Goal: Information Seeking & Learning: Learn about a topic

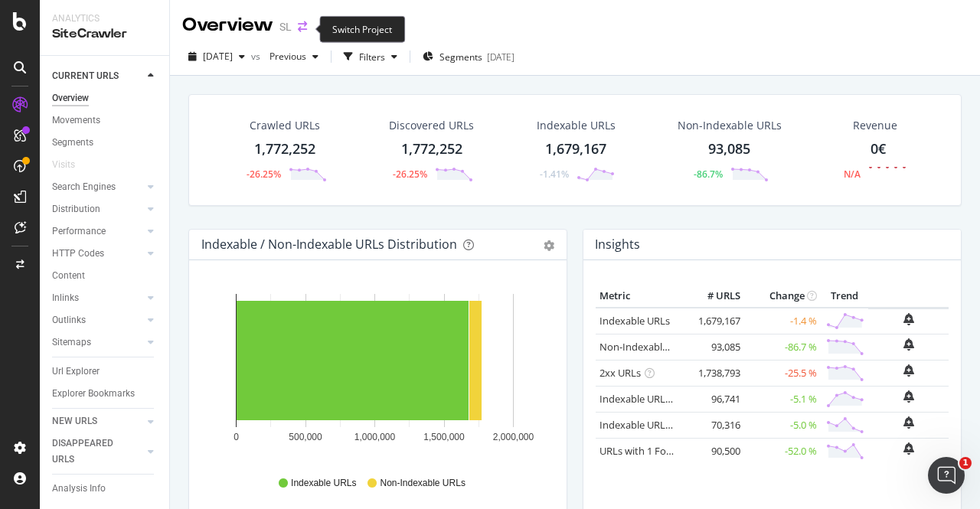
click at [299, 27] on icon "arrow-right-arrow-left" at bounding box center [302, 26] width 9 height 11
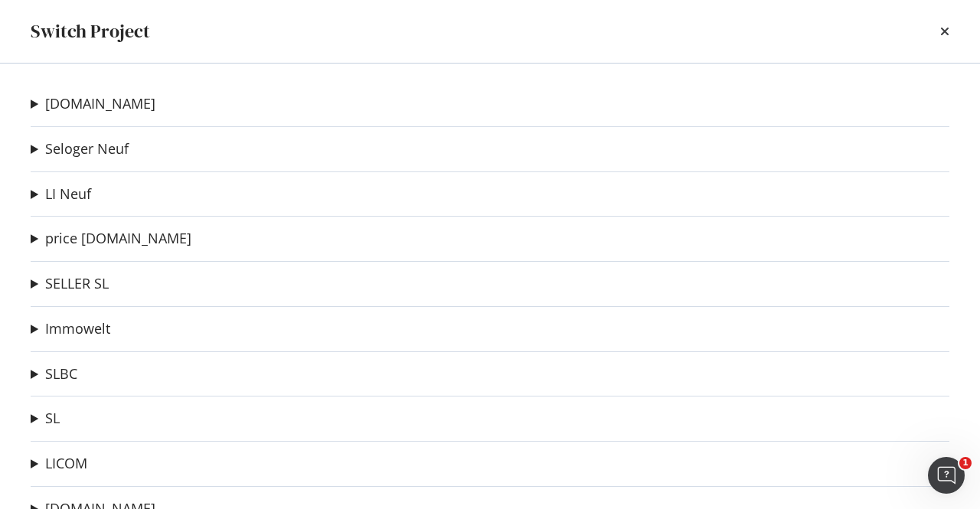
scroll to position [70, 0]
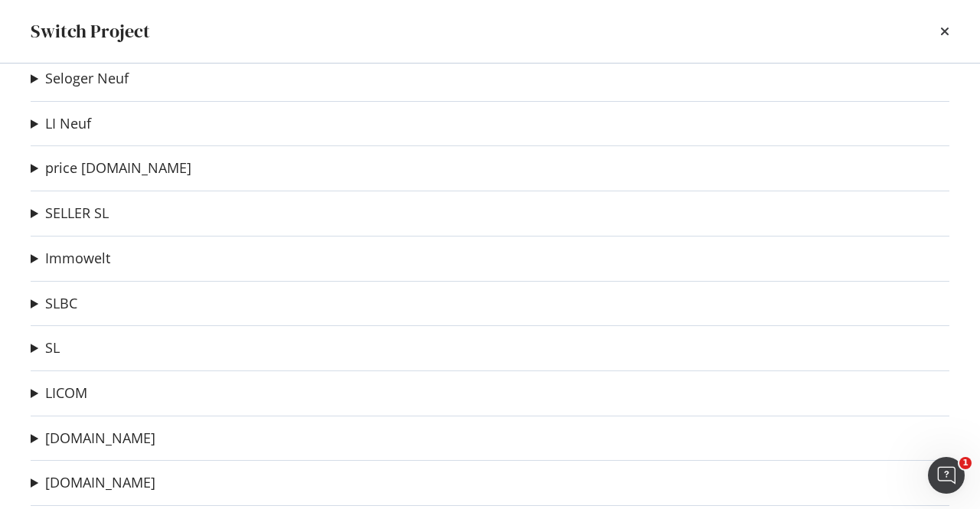
click at [40, 394] on summary "LICOM" at bounding box center [59, 394] width 57 height 20
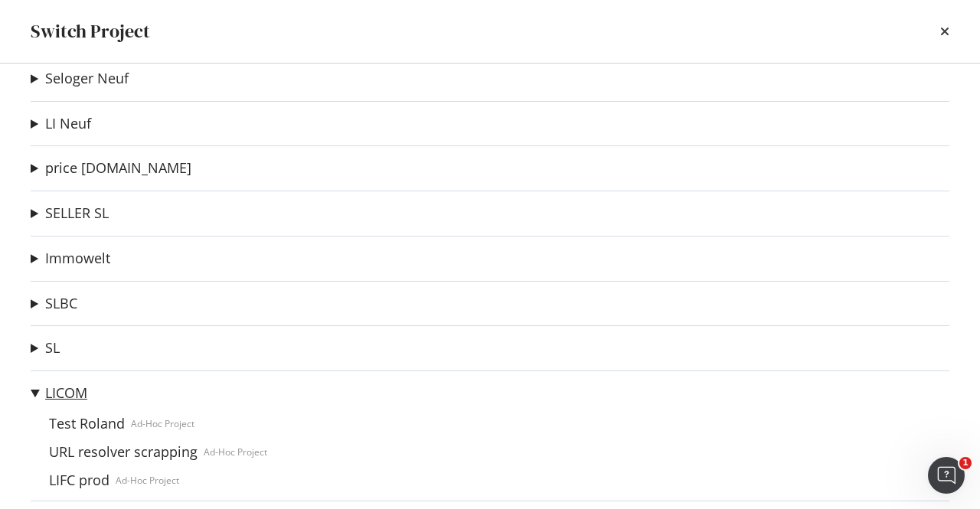
click at [49, 393] on link "LICOM" at bounding box center [66, 393] width 42 height 16
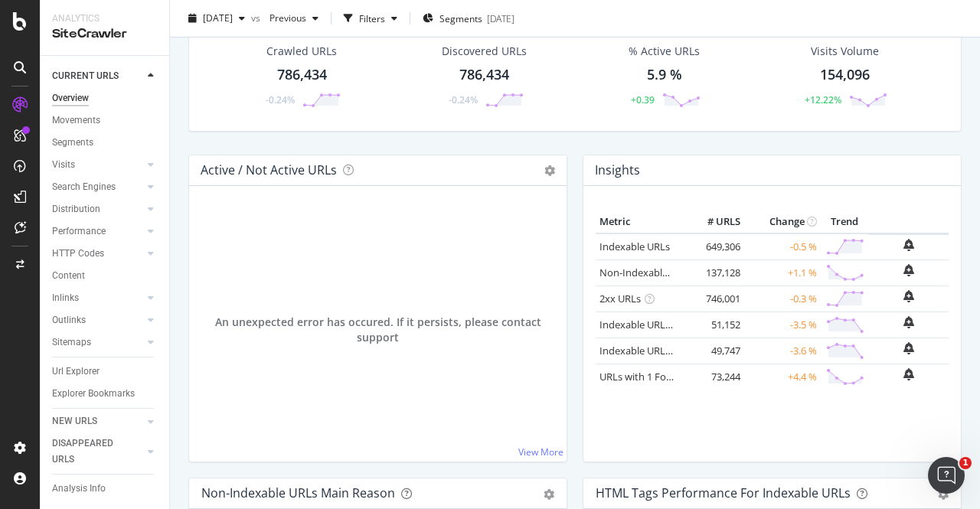
scroll to position [75, 0]
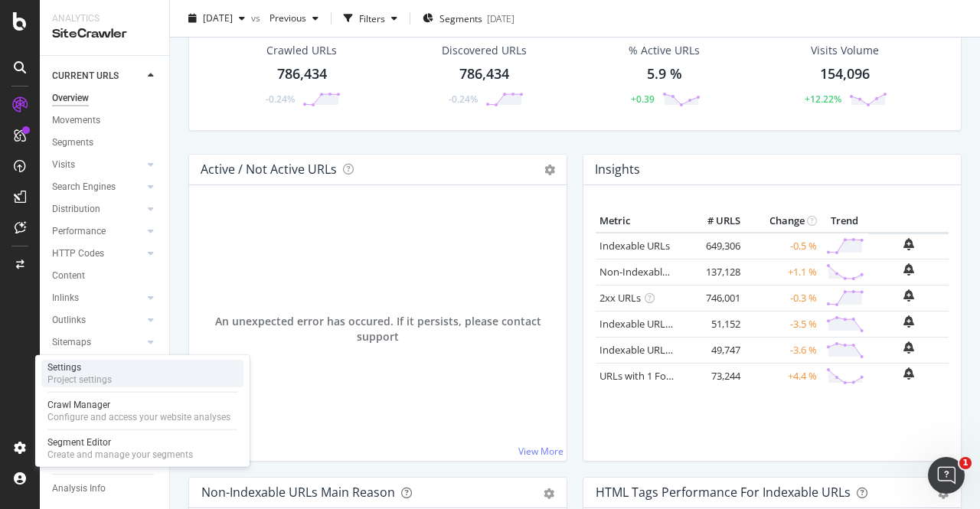
click at [65, 381] on div "Project settings" at bounding box center [79, 380] width 64 height 12
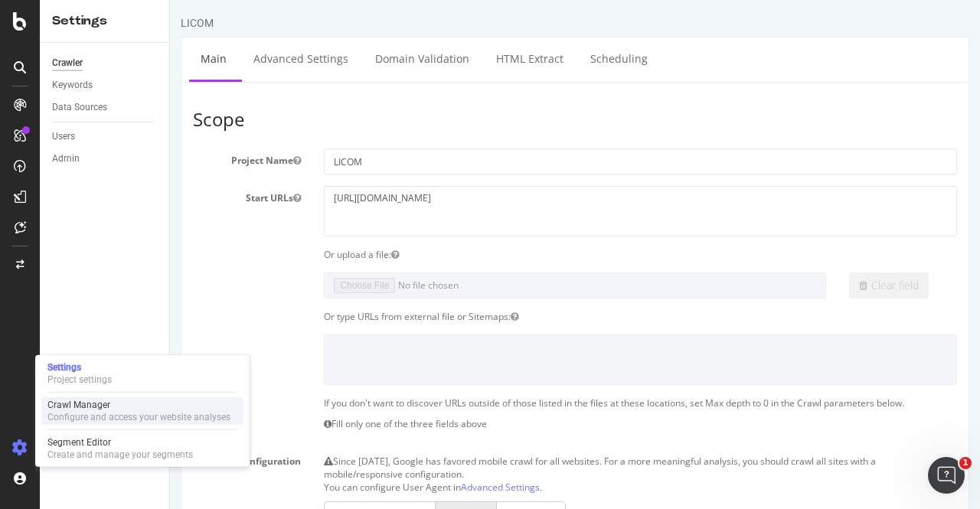
click at [82, 409] on div "Crawl Manager" at bounding box center [138, 405] width 183 height 12
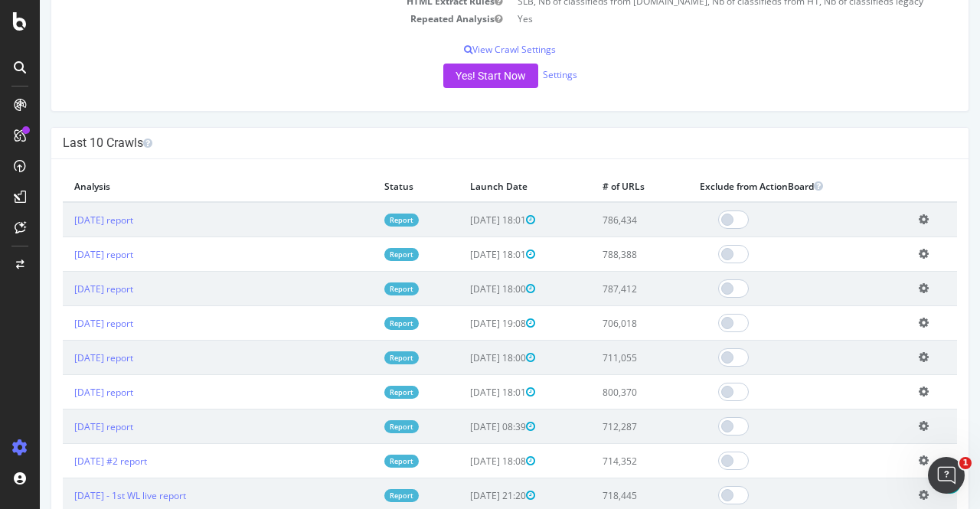
scroll to position [339, 0]
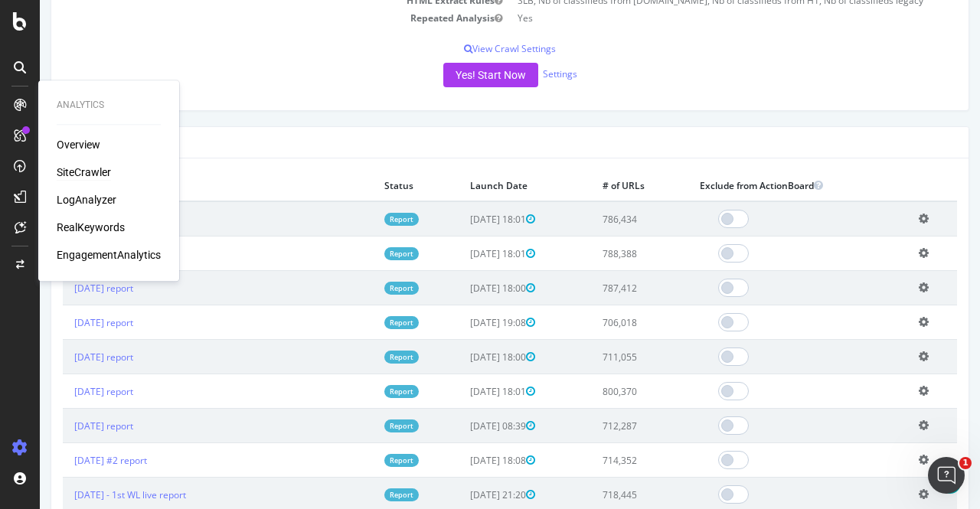
click at [77, 178] on div "SiteCrawler" at bounding box center [84, 172] width 54 height 15
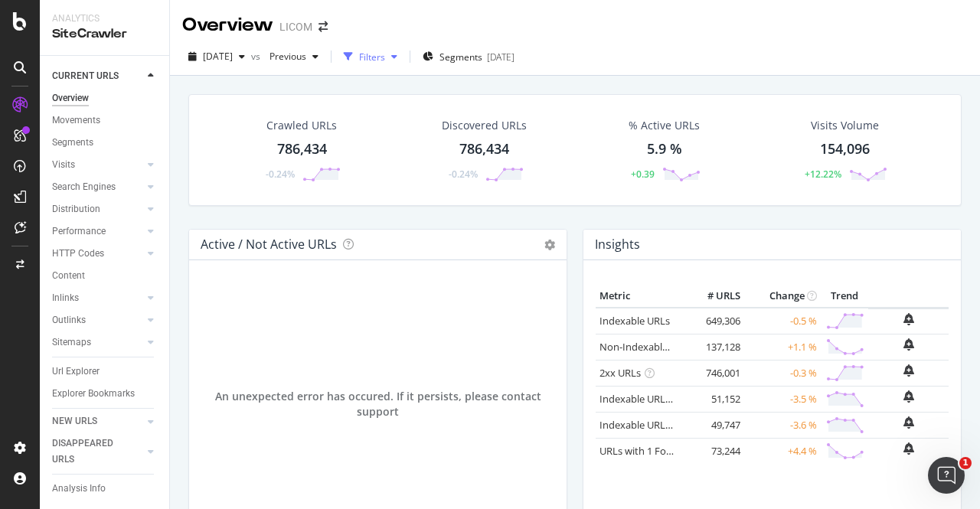
click at [404, 53] on div "button" at bounding box center [394, 56] width 18 height 9
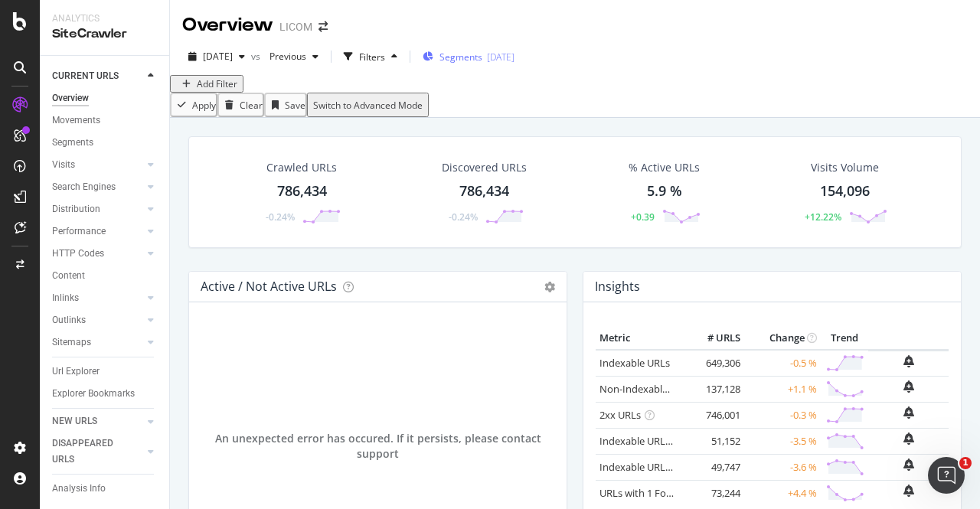
click at [483, 61] on span "Segments" at bounding box center [461, 57] width 43 height 13
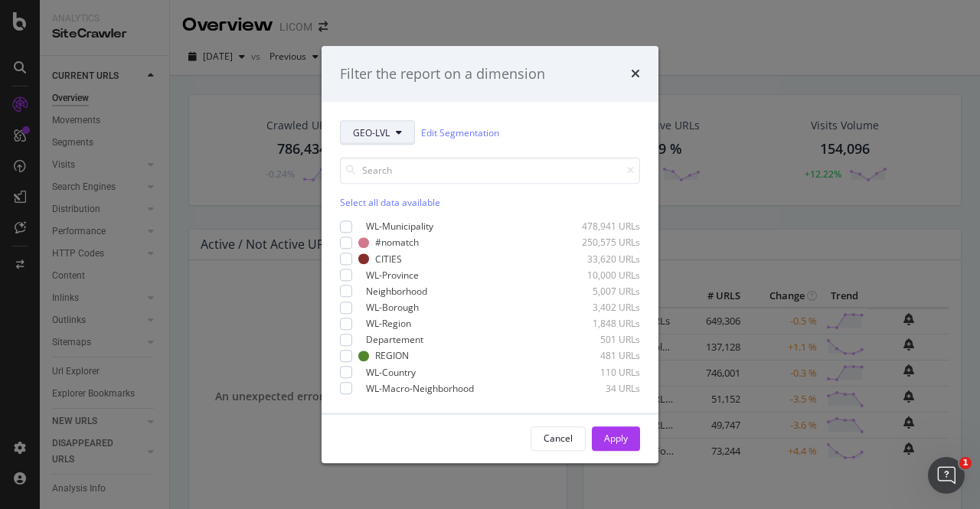
click at [364, 127] on span "GEO-LVL" at bounding box center [371, 132] width 37 height 13
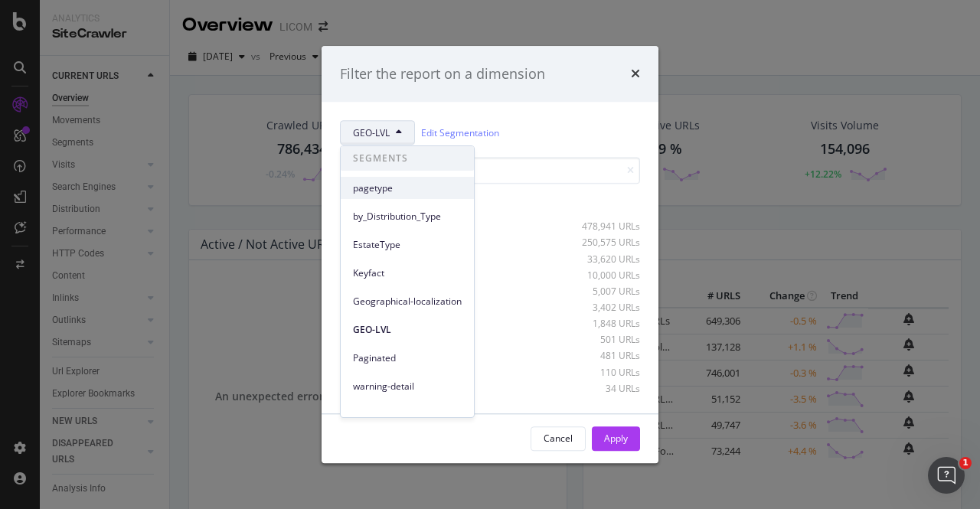
click at [395, 186] on span "pagetype" at bounding box center [407, 189] width 109 height 14
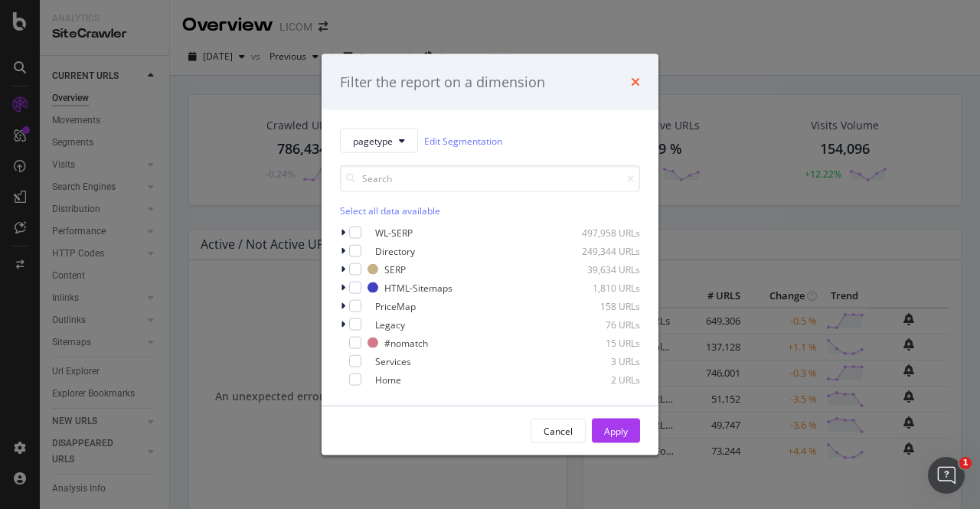
click at [638, 80] on icon "times" at bounding box center [635, 82] width 9 height 12
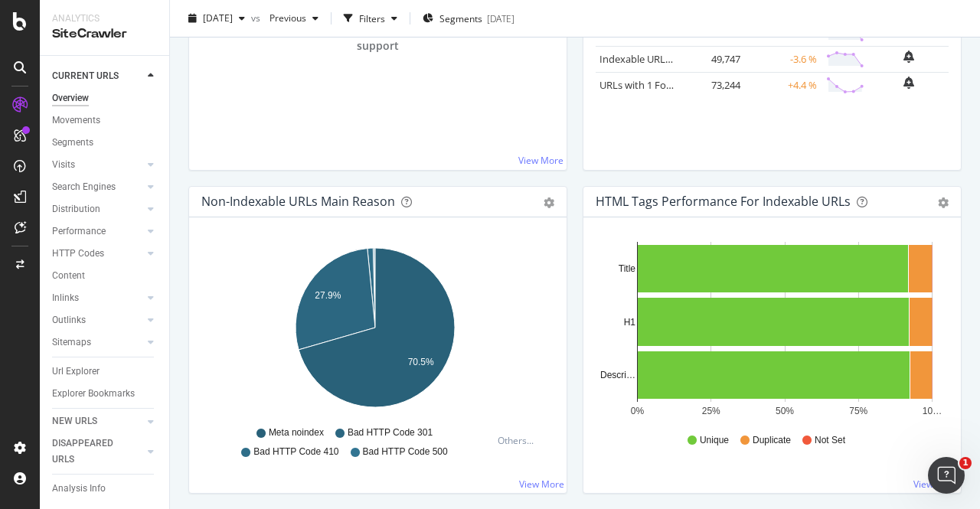
scroll to position [400, 0]
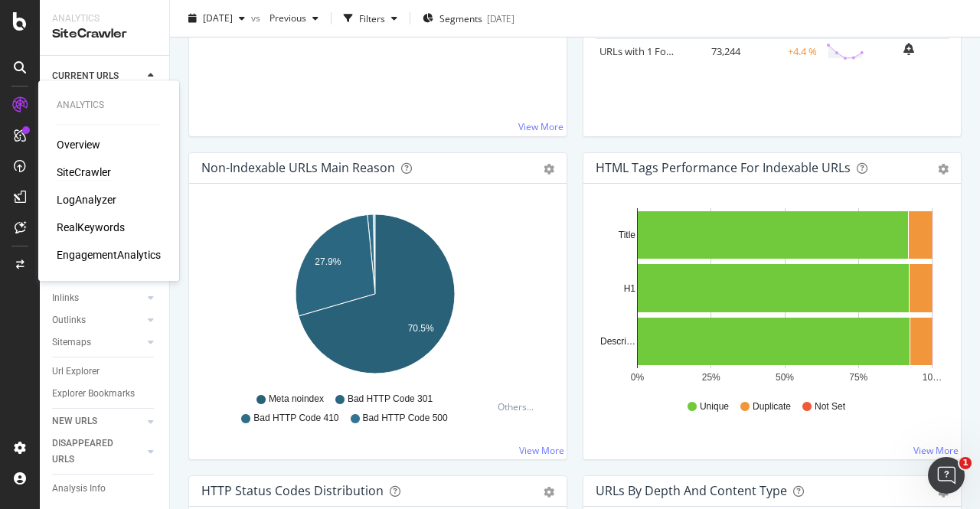
click at [83, 173] on div "SiteCrawler" at bounding box center [84, 172] width 54 height 15
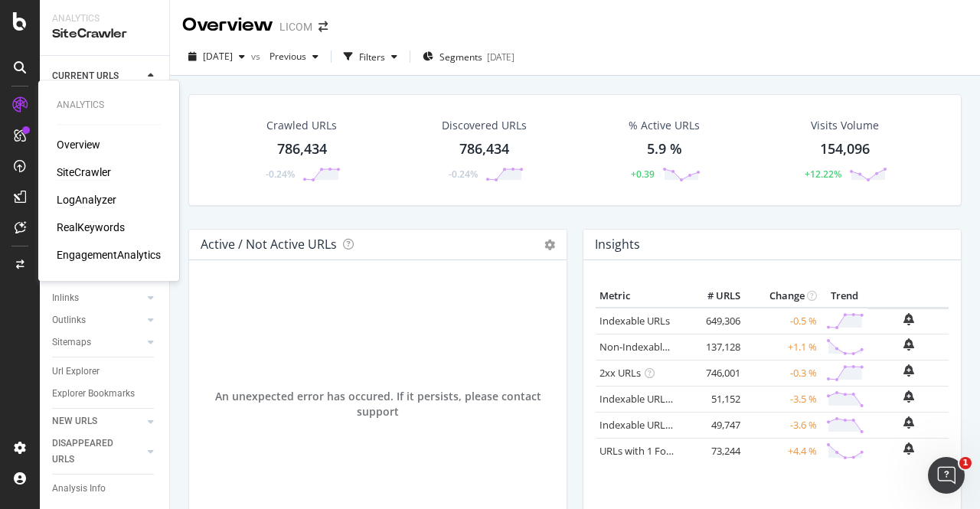
click at [62, 195] on div "LogAnalyzer" at bounding box center [87, 199] width 60 height 15
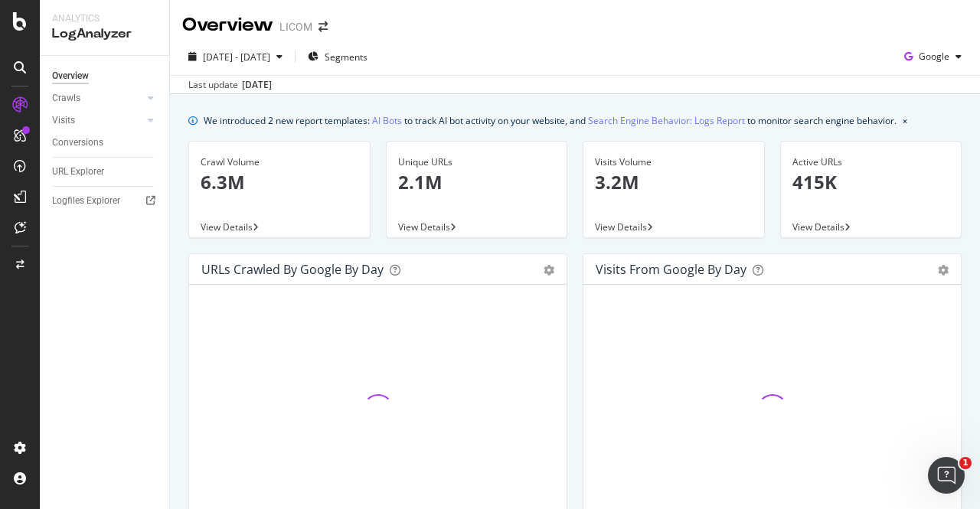
click at [563, 79] on div "Last update [DATE]" at bounding box center [575, 84] width 810 height 18
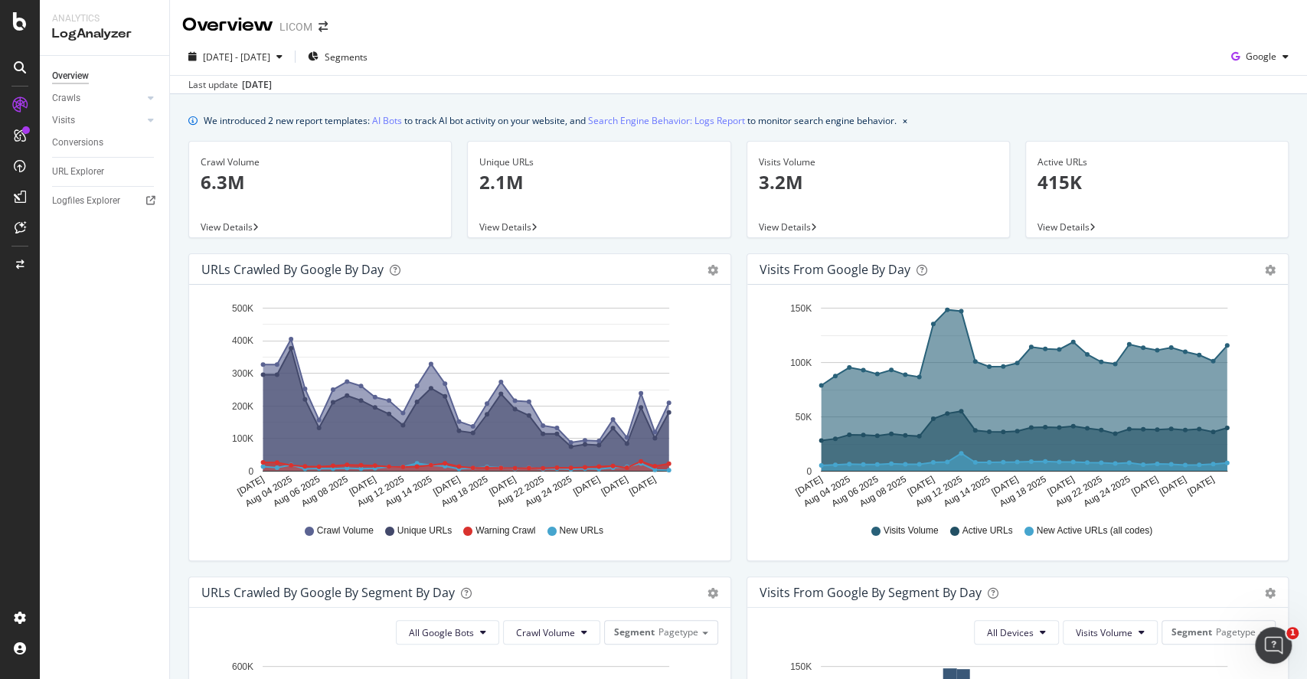
drag, startPoint x: 968, startPoint y: 2, endPoint x: 765, endPoint y: 67, distance: 213.1
click at [765, 67] on div "[DATE] - [DATE] Segments Google" at bounding box center [738, 59] width 1137 height 31
click at [72, 106] on div "Crawls" at bounding box center [66, 98] width 28 height 16
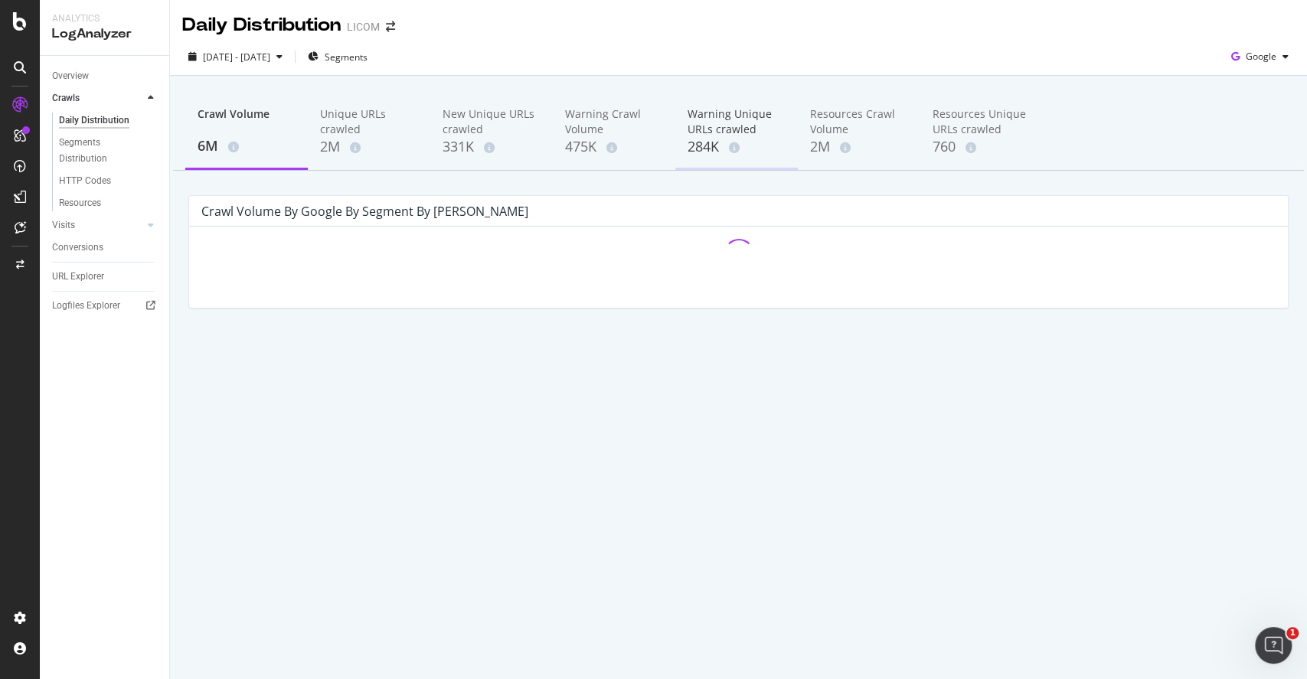
click at [733, 133] on div "Warning Unique URLs crawled" at bounding box center [737, 121] width 98 height 31
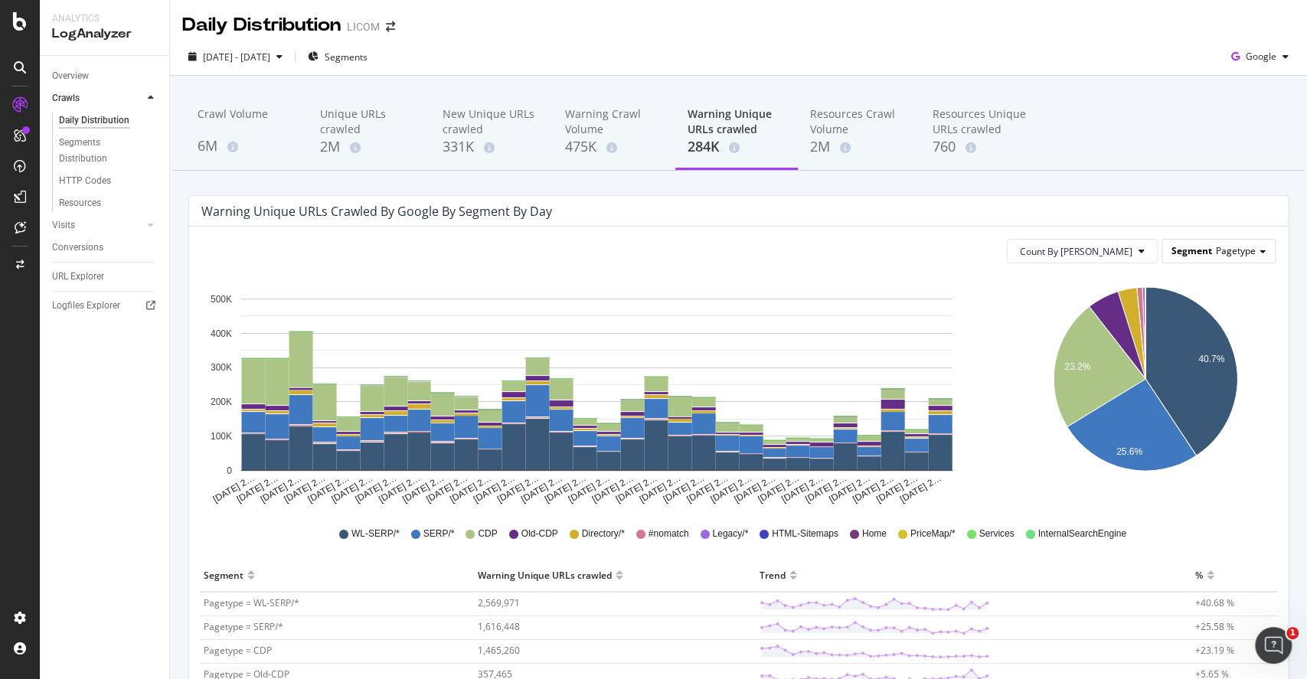
click at [980, 244] on div "Segment Pagetype" at bounding box center [1219, 251] width 113 height 22
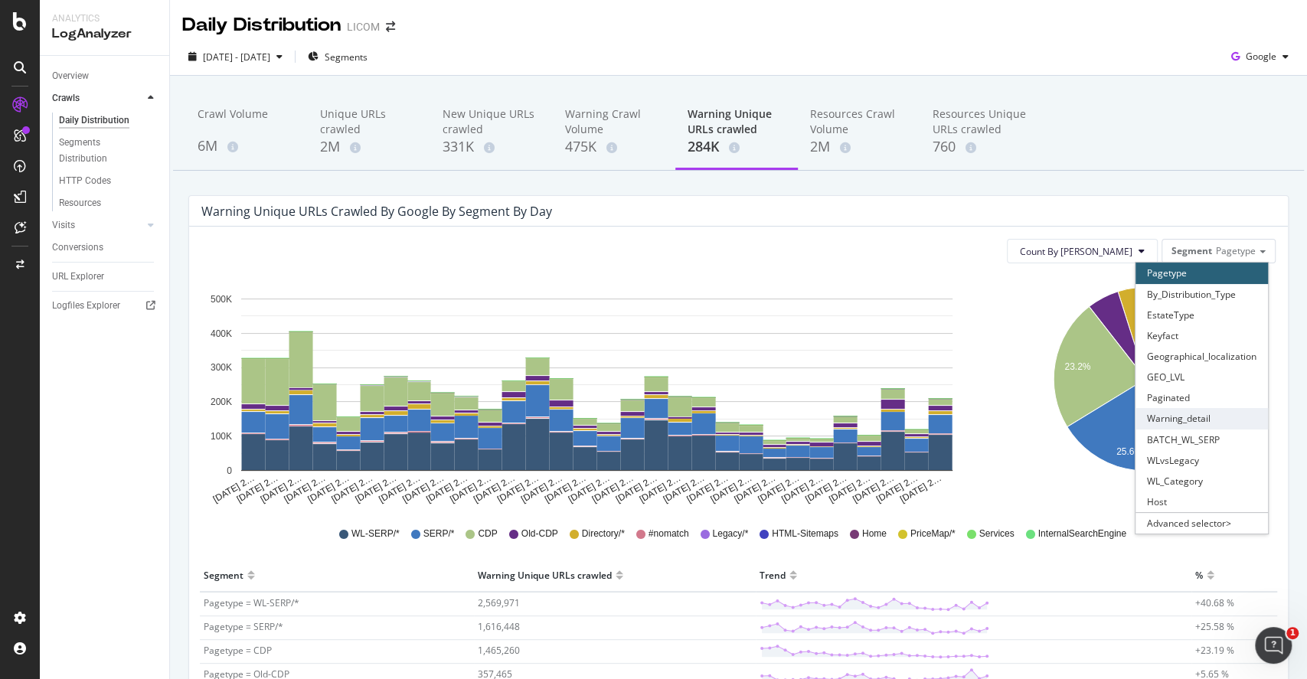
click at [980, 418] on div "Warning_detail" at bounding box center [1202, 418] width 133 height 21
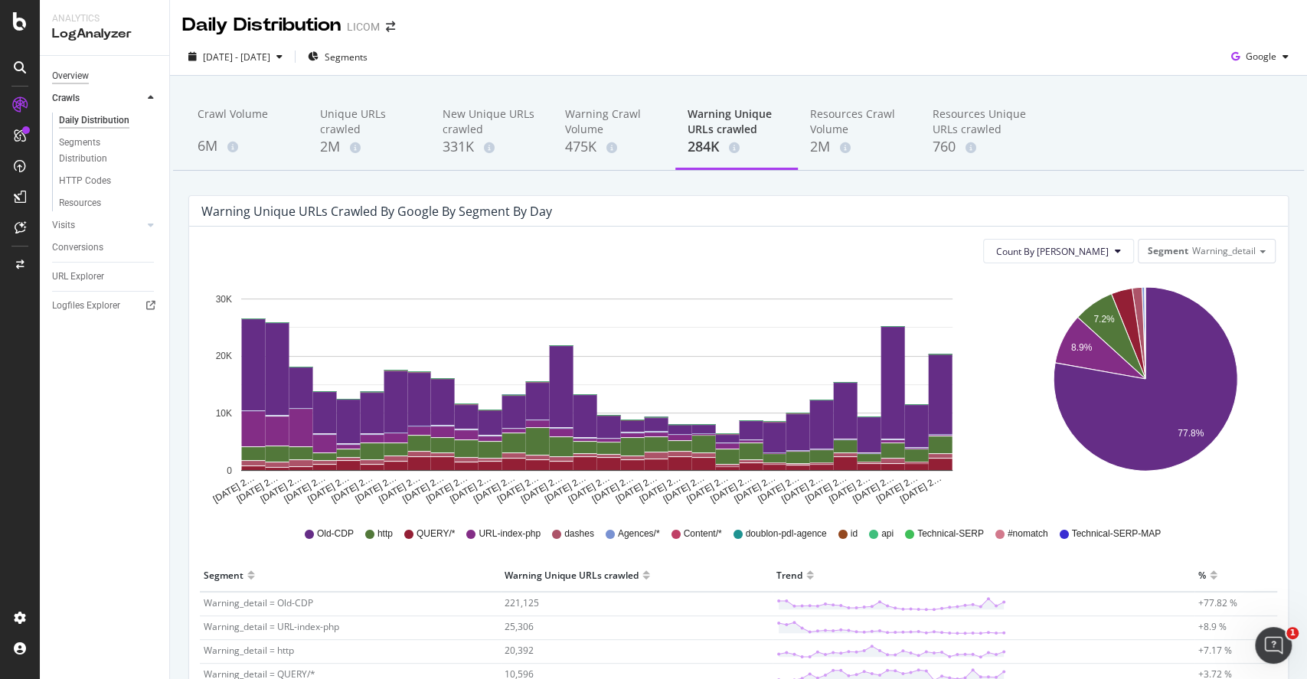
click at [81, 71] on div "Overview" at bounding box center [70, 76] width 37 height 16
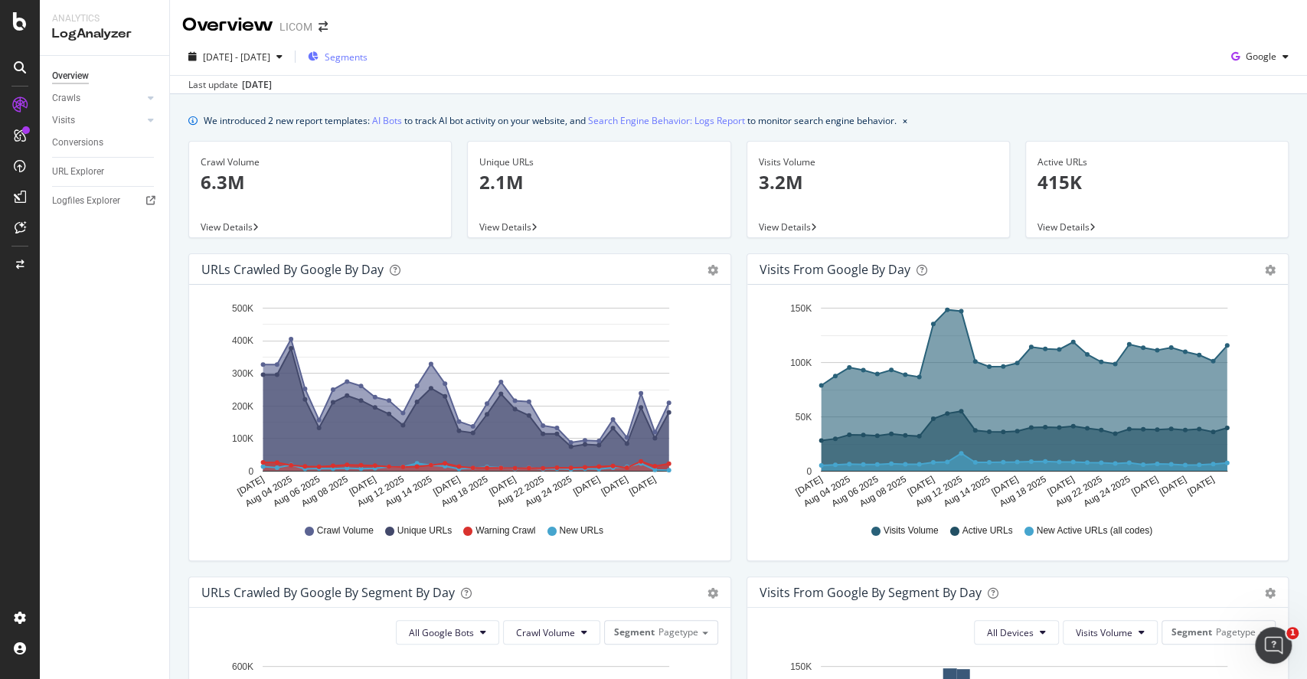
click at [368, 46] on div "Segments" at bounding box center [338, 56] width 60 height 23
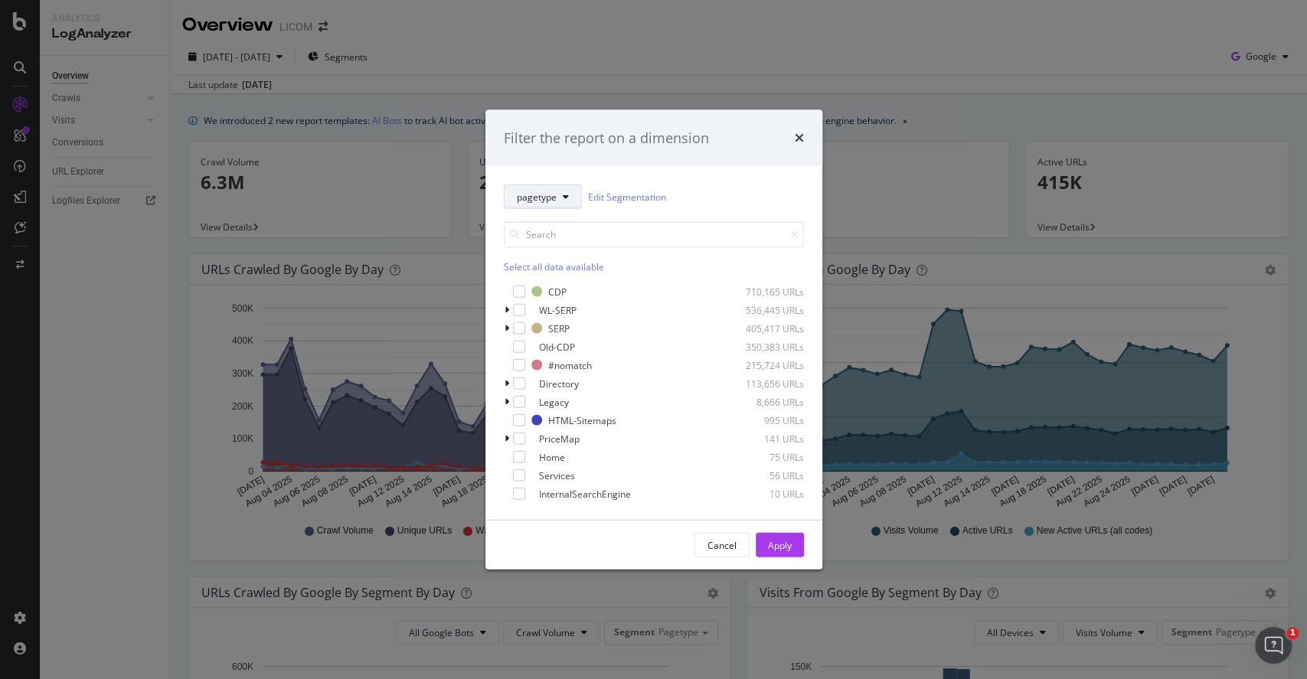
click at [545, 193] on span "pagetype" at bounding box center [537, 196] width 40 height 13
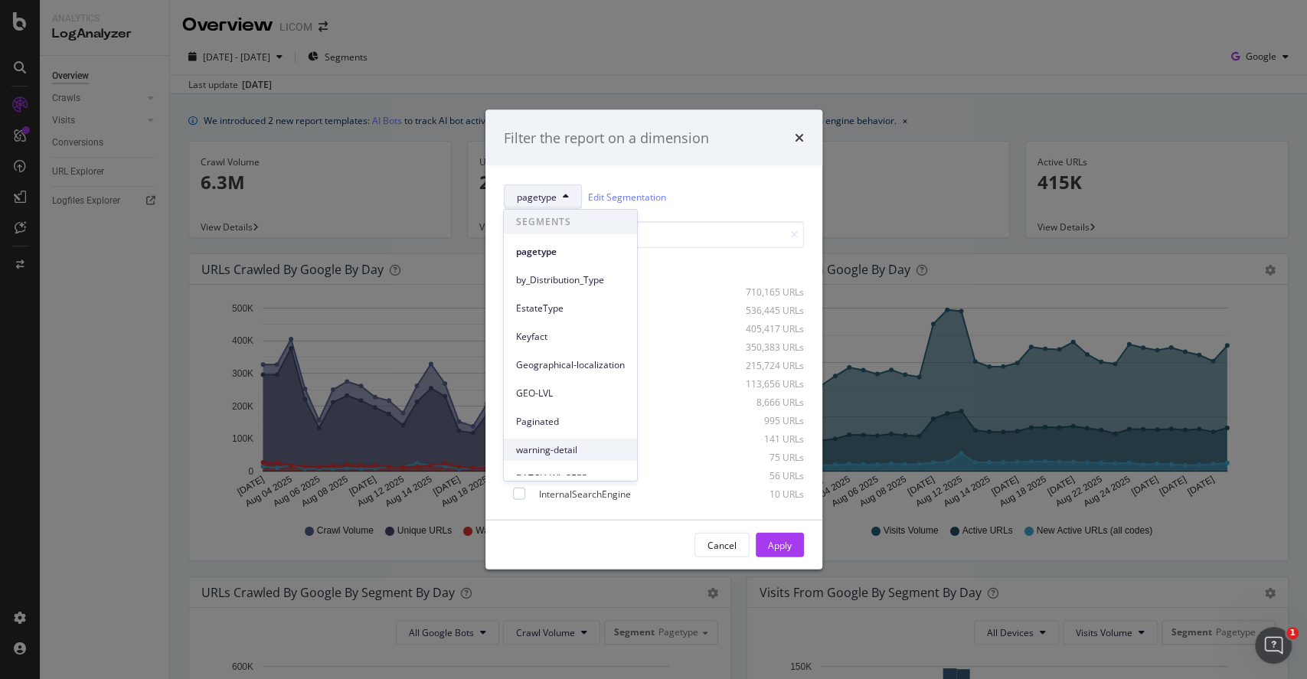
click at [561, 443] on span "warning-detail" at bounding box center [570, 450] width 109 height 14
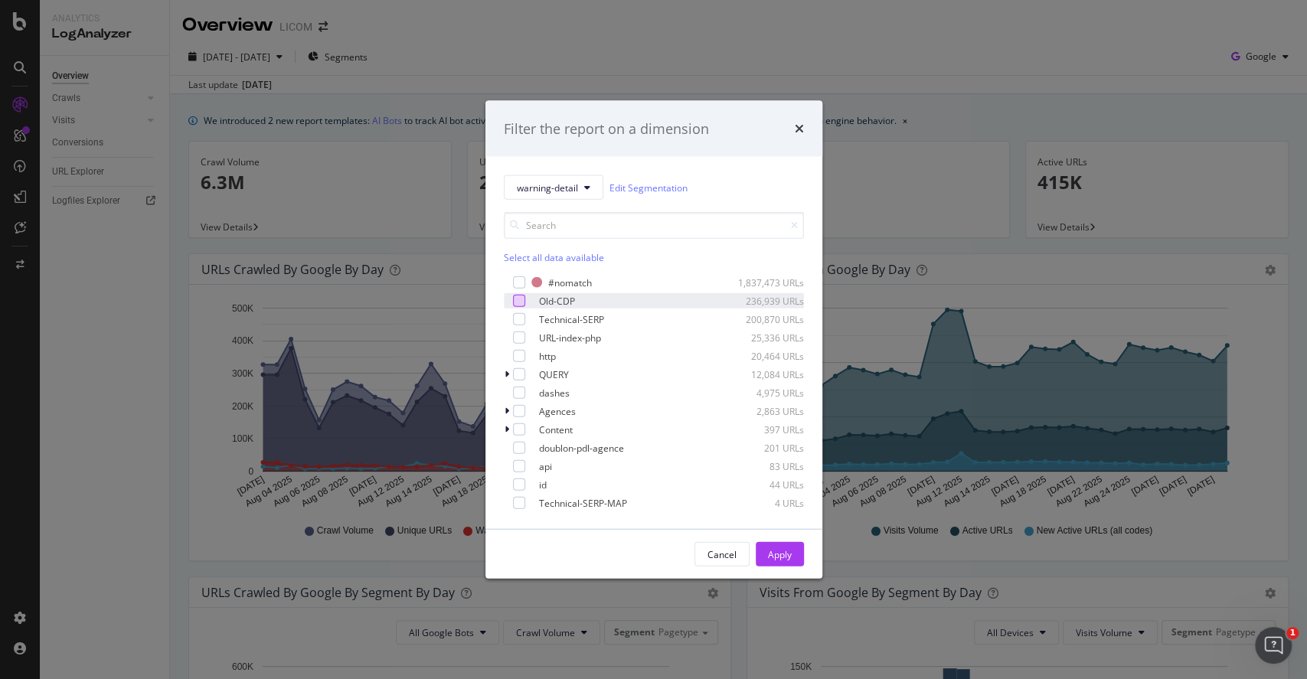
click at [519, 305] on div "modal" at bounding box center [519, 301] width 12 height 12
click at [790, 509] on div "Apply" at bounding box center [780, 554] width 24 height 13
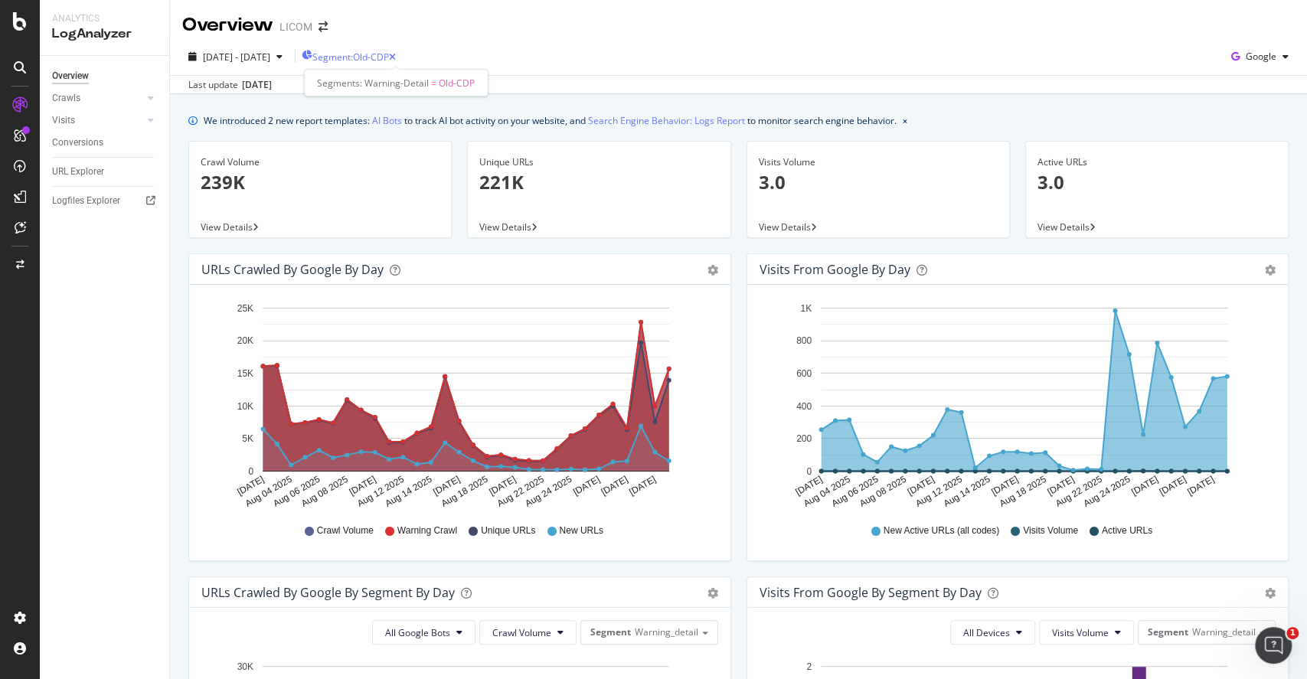
click at [389, 61] on span "Segment: Old-CDP" at bounding box center [350, 57] width 77 height 13
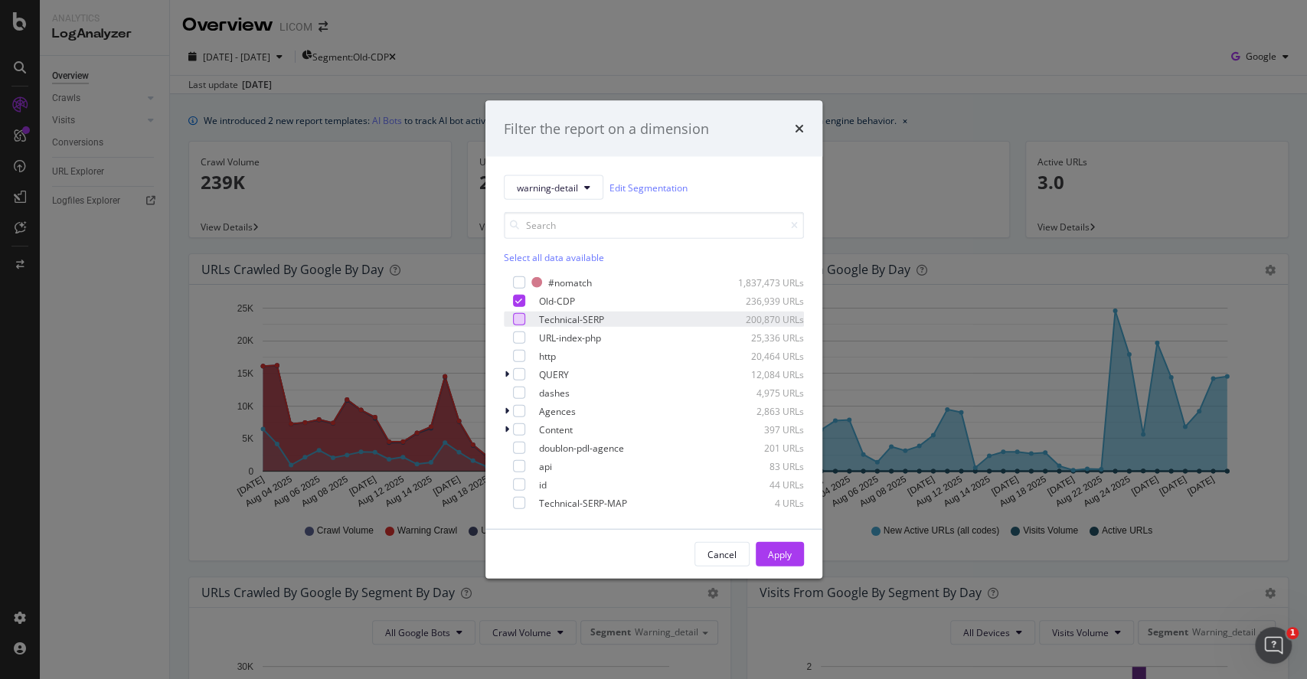
click at [521, 320] on div "modal" at bounding box center [519, 319] width 12 height 12
click at [520, 300] on icon "modal" at bounding box center [518, 301] width 7 height 8
click at [781, 509] on div "Apply" at bounding box center [780, 554] width 24 height 13
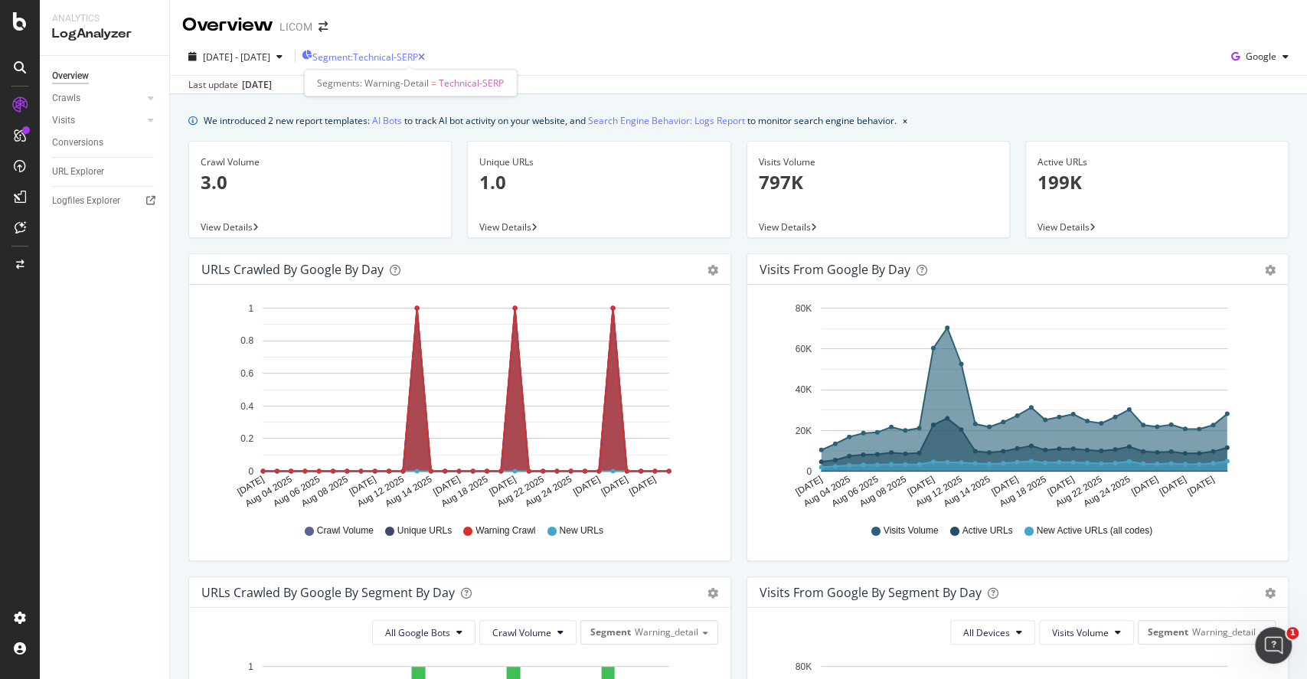
click at [389, 58] on span "Segment: Technical-SERP" at bounding box center [365, 57] width 106 height 13
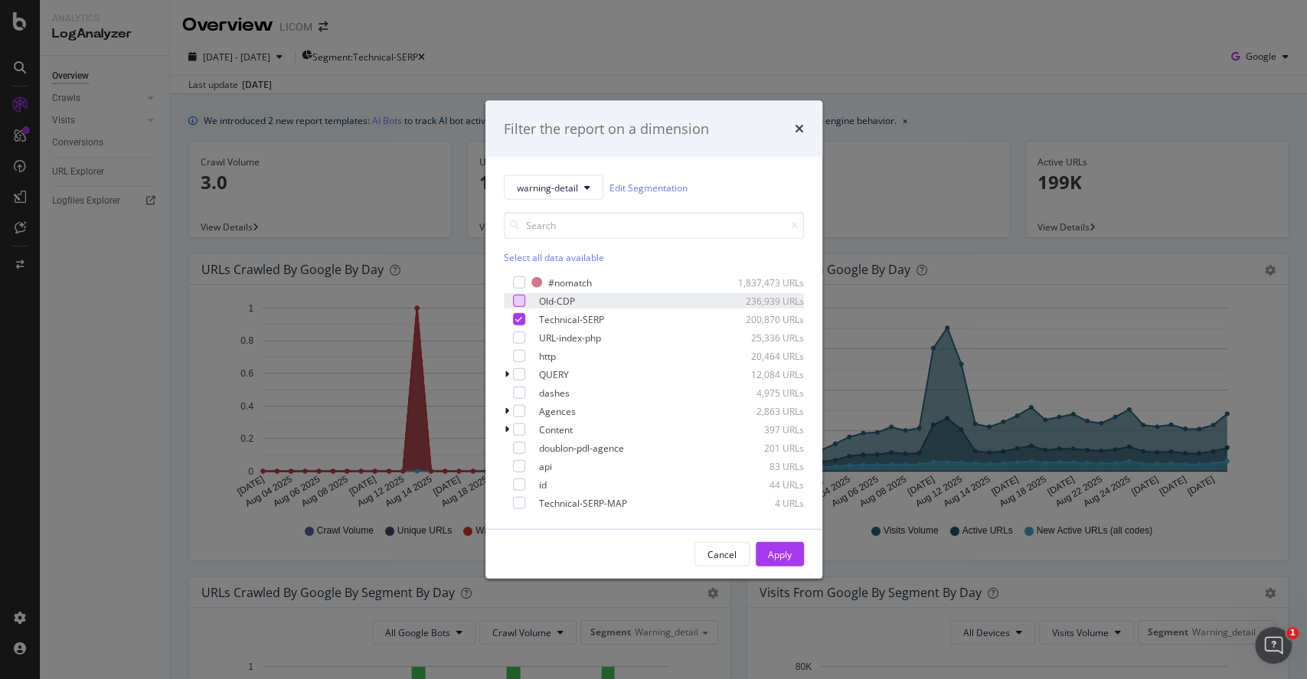
click at [515, 301] on div "modal" at bounding box center [519, 301] width 12 height 12
click at [517, 319] on icon "modal" at bounding box center [518, 320] width 7 height 8
click at [782, 509] on div "Apply" at bounding box center [780, 554] width 24 height 13
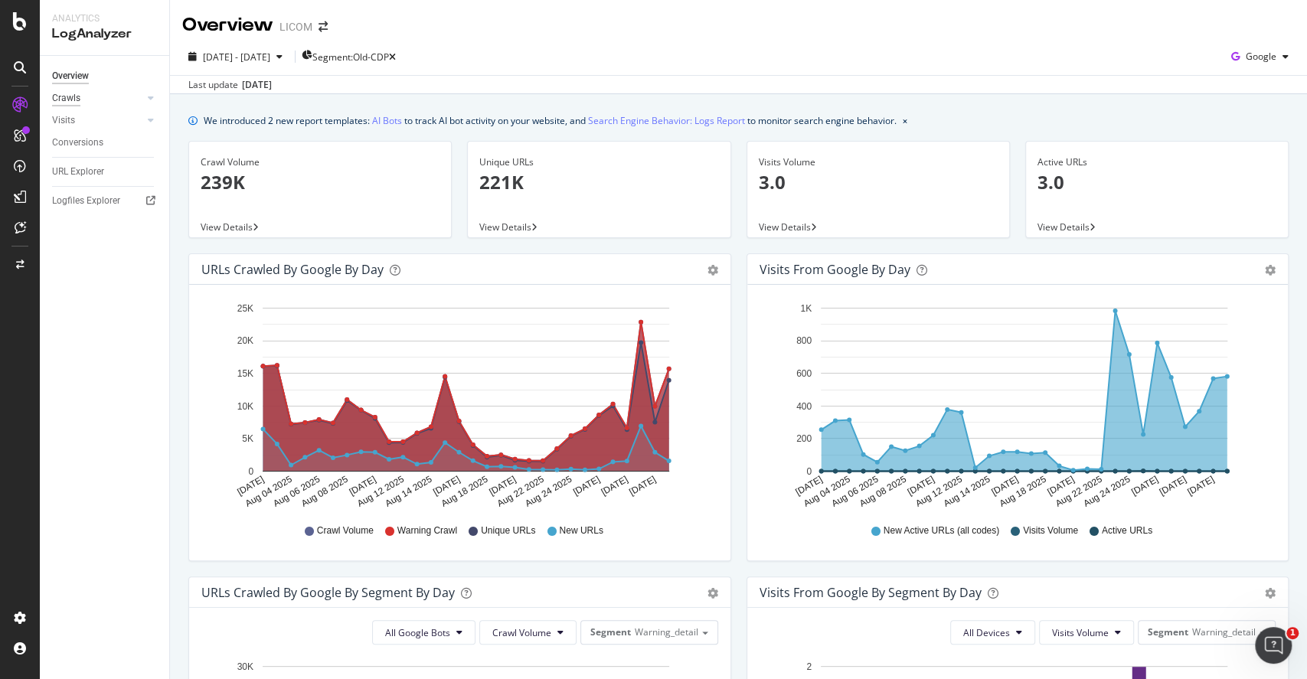
click at [55, 101] on div "Crawls" at bounding box center [66, 98] width 28 height 16
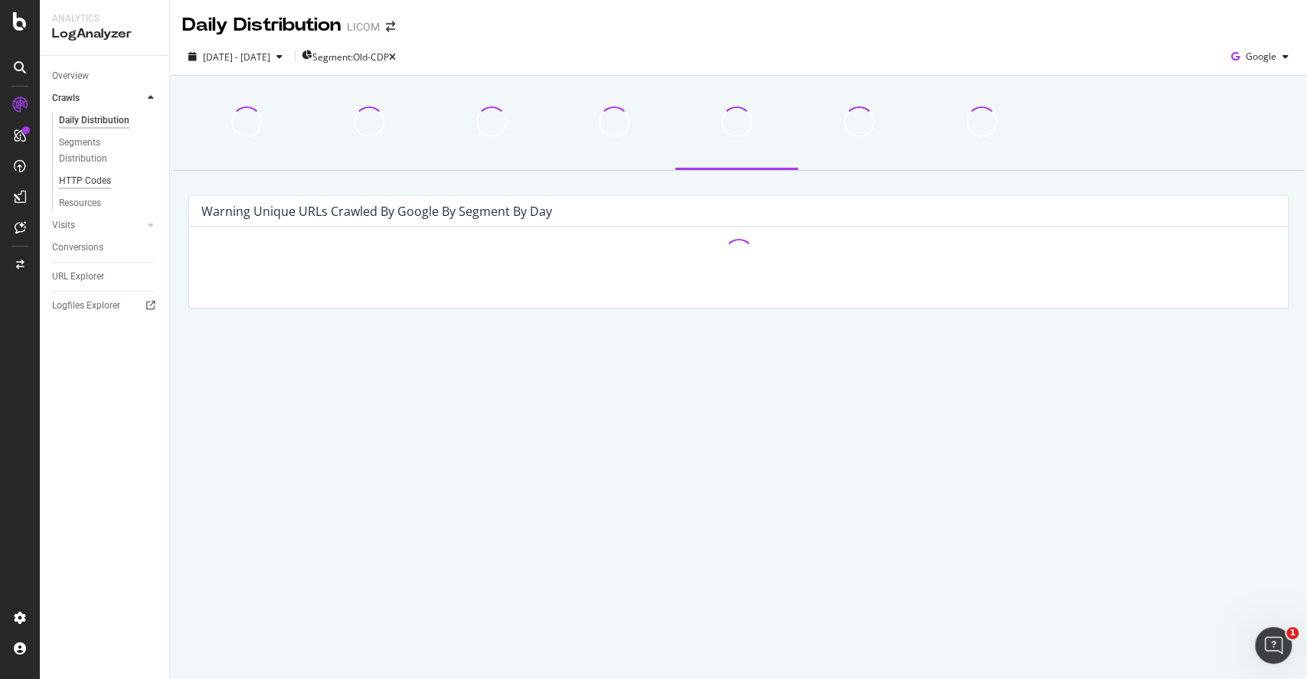
click at [94, 180] on div "HTTP Codes" at bounding box center [85, 181] width 52 height 16
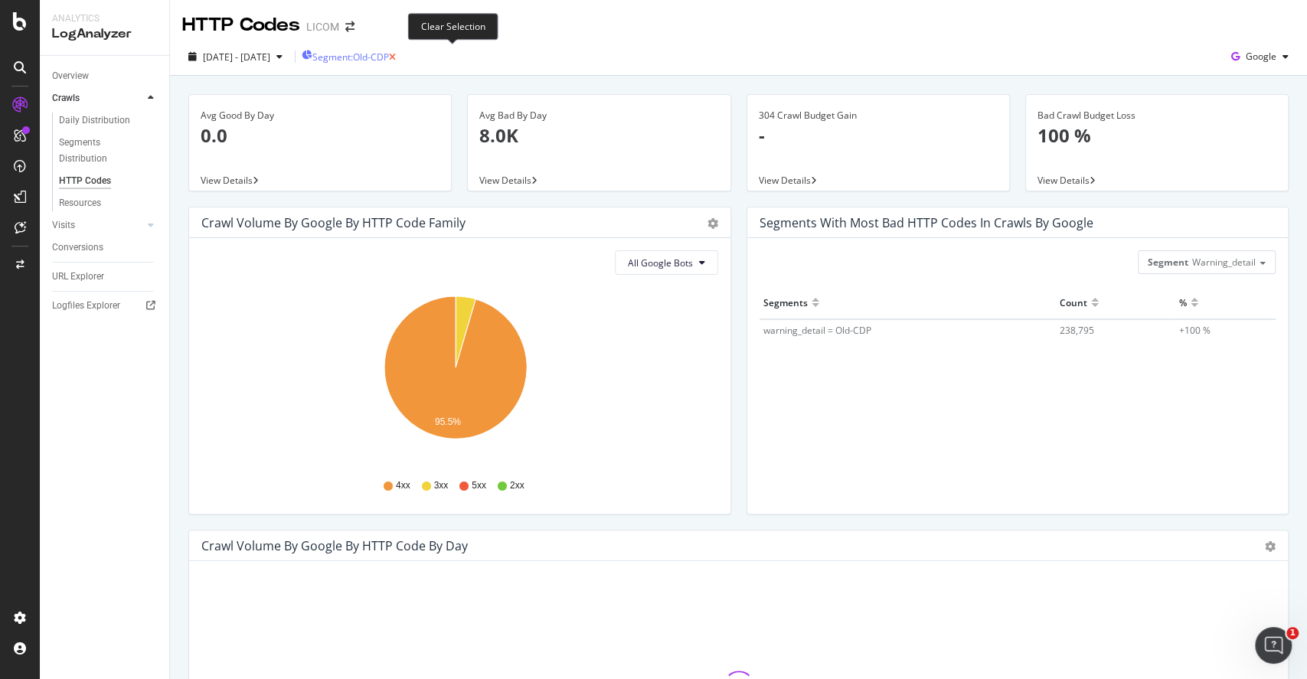
click at [396, 53] on icon "button" at bounding box center [392, 57] width 7 height 9
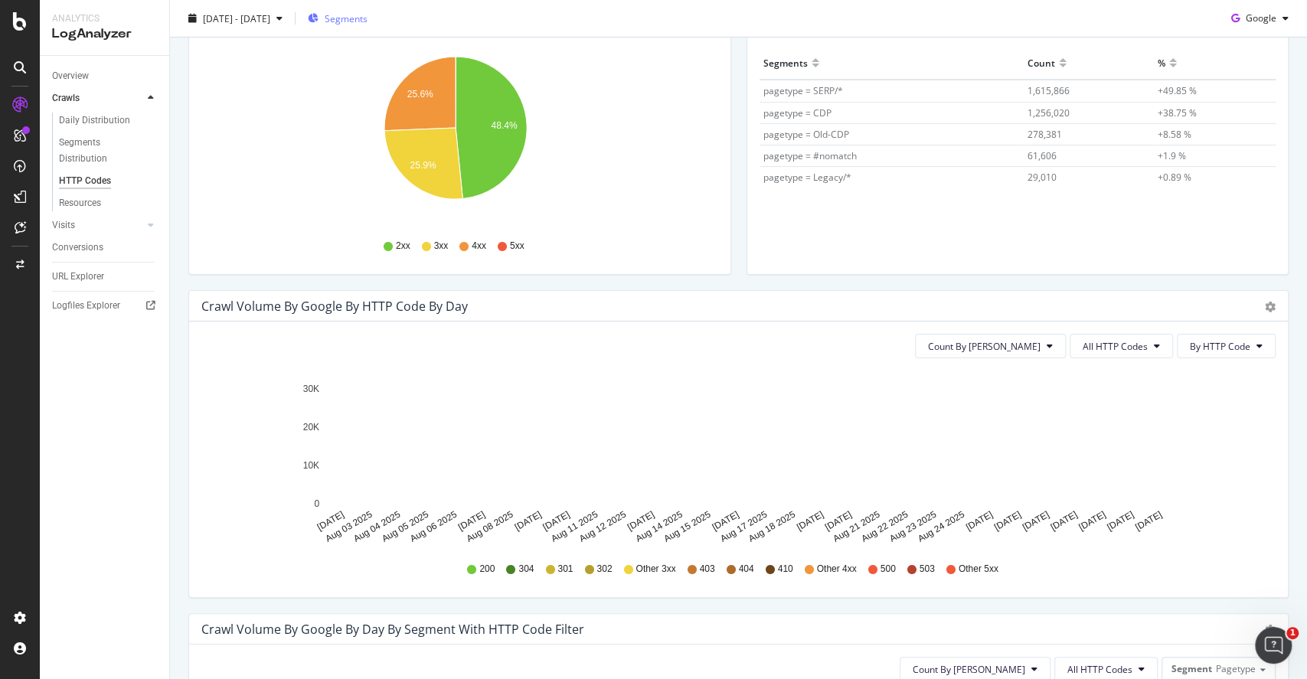
scroll to position [273, 0]
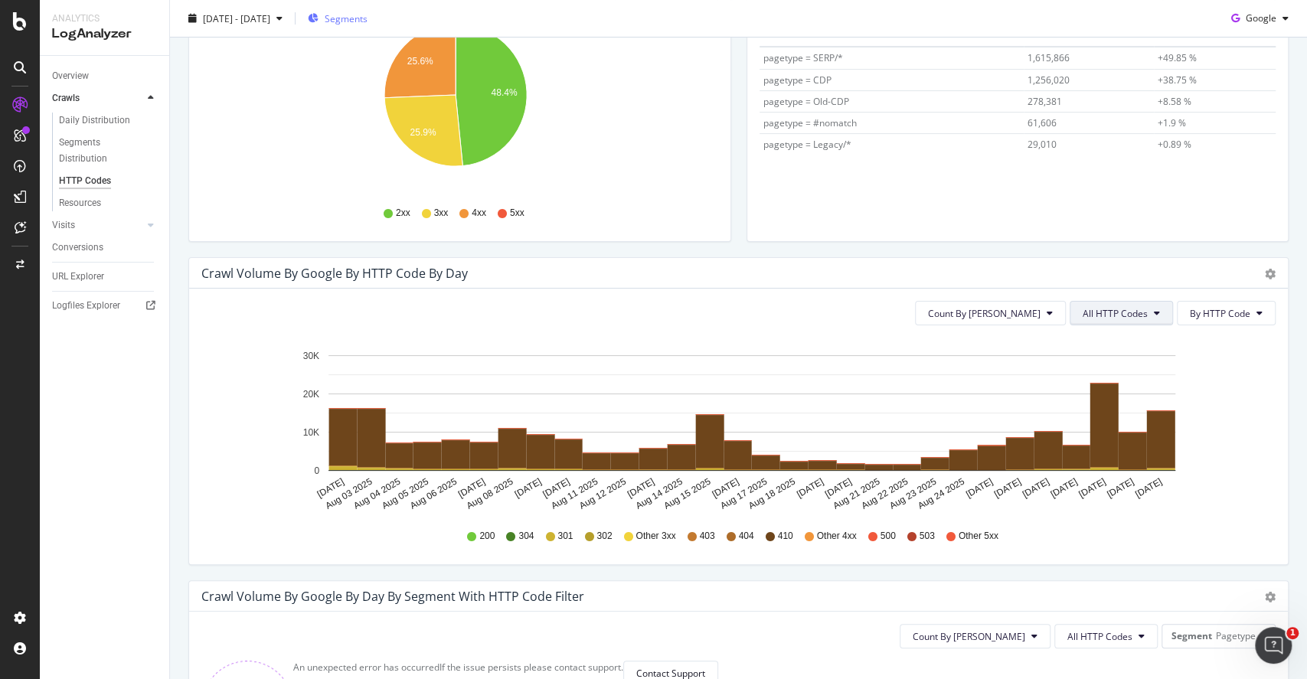
click at [980, 303] on button "All HTTP Codes" at bounding box center [1121, 313] width 103 height 25
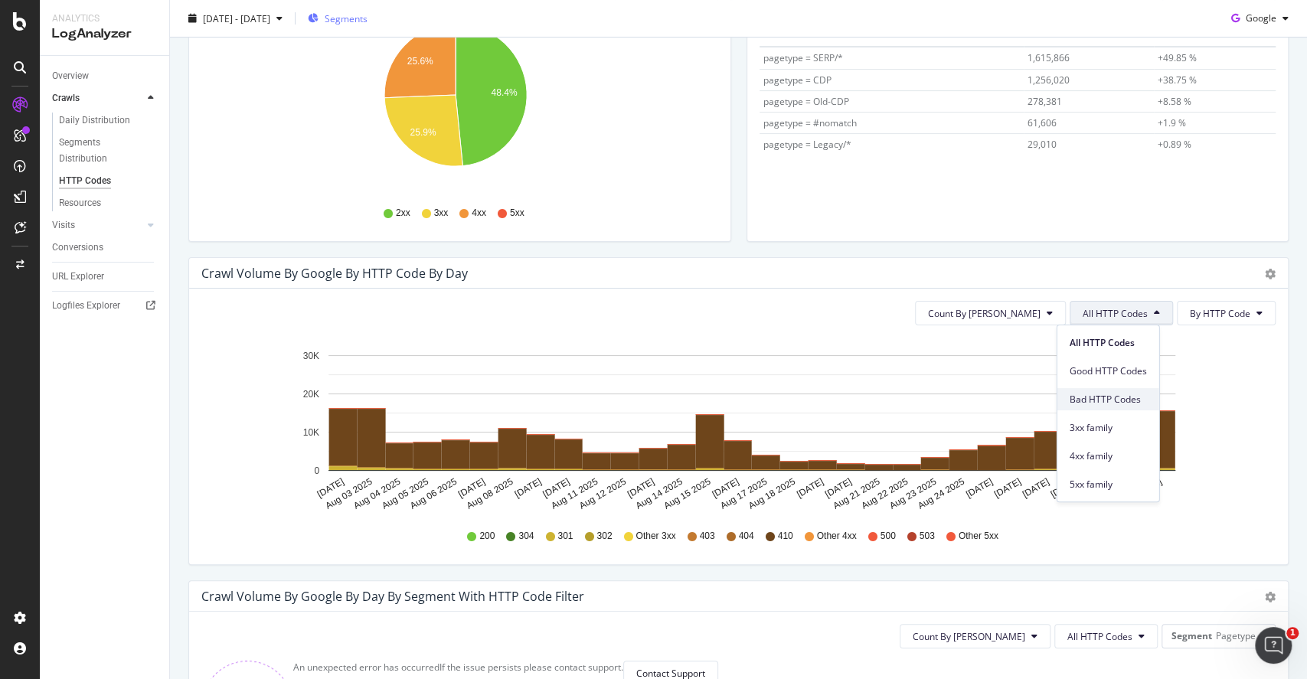
click at [980, 396] on span "Bad HTTP Codes" at bounding box center [1108, 400] width 77 height 14
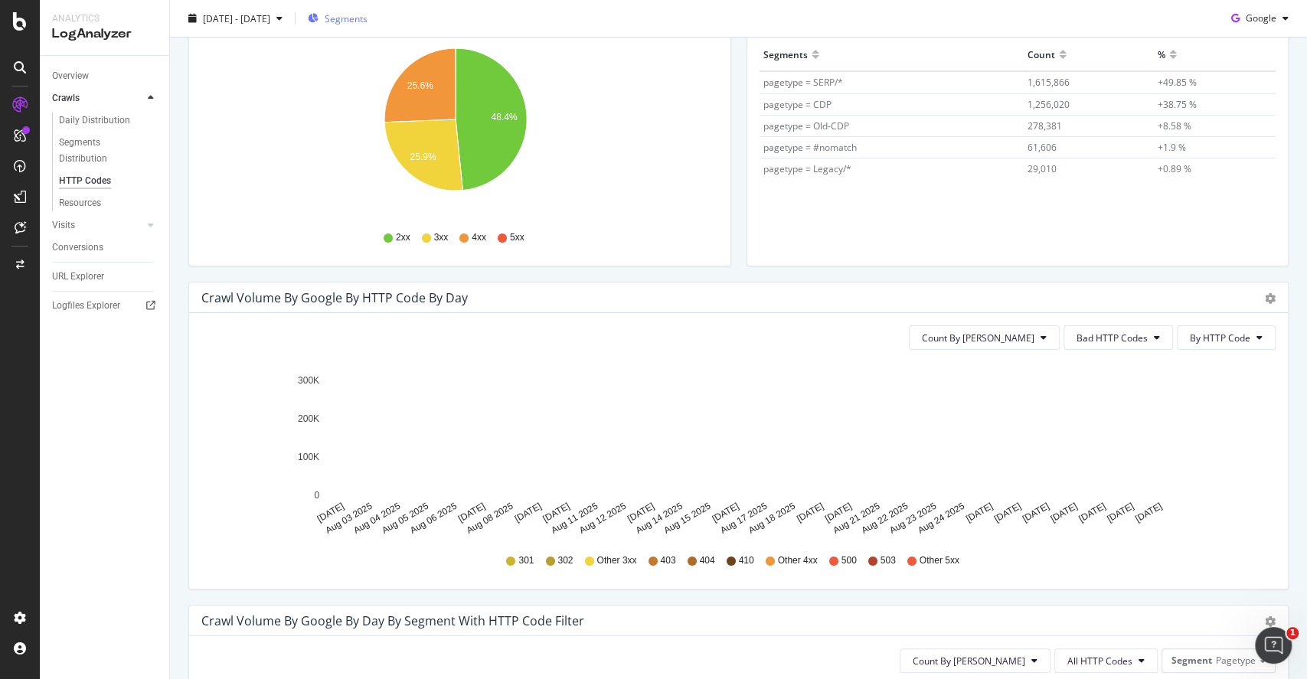
scroll to position [246, 0]
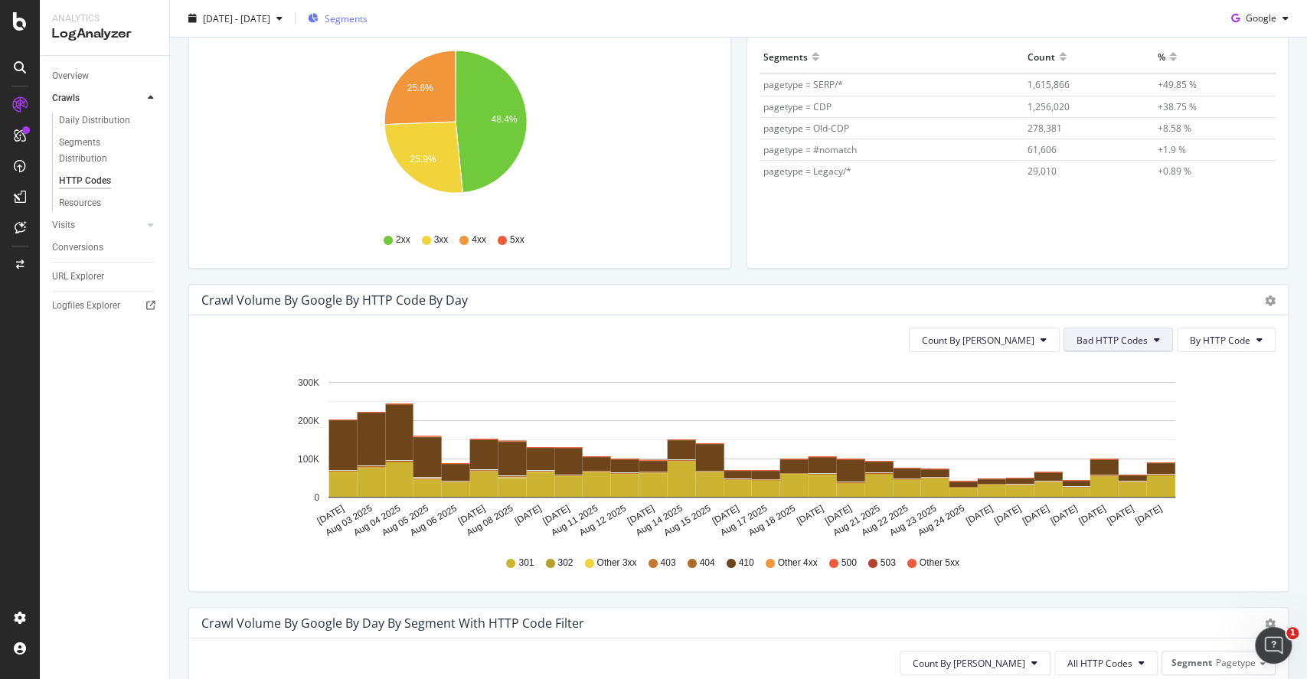
click at [980, 347] on button "Bad HTTP Codes" at bounding box center [1119, 340] width 110 height 25
click at [980, 289] on div "Crawl Volume by google by HTTP Code by Day Timeline (by Value) Timeline (by Per…" at bounding box center [738, 300] width 1099 height 31
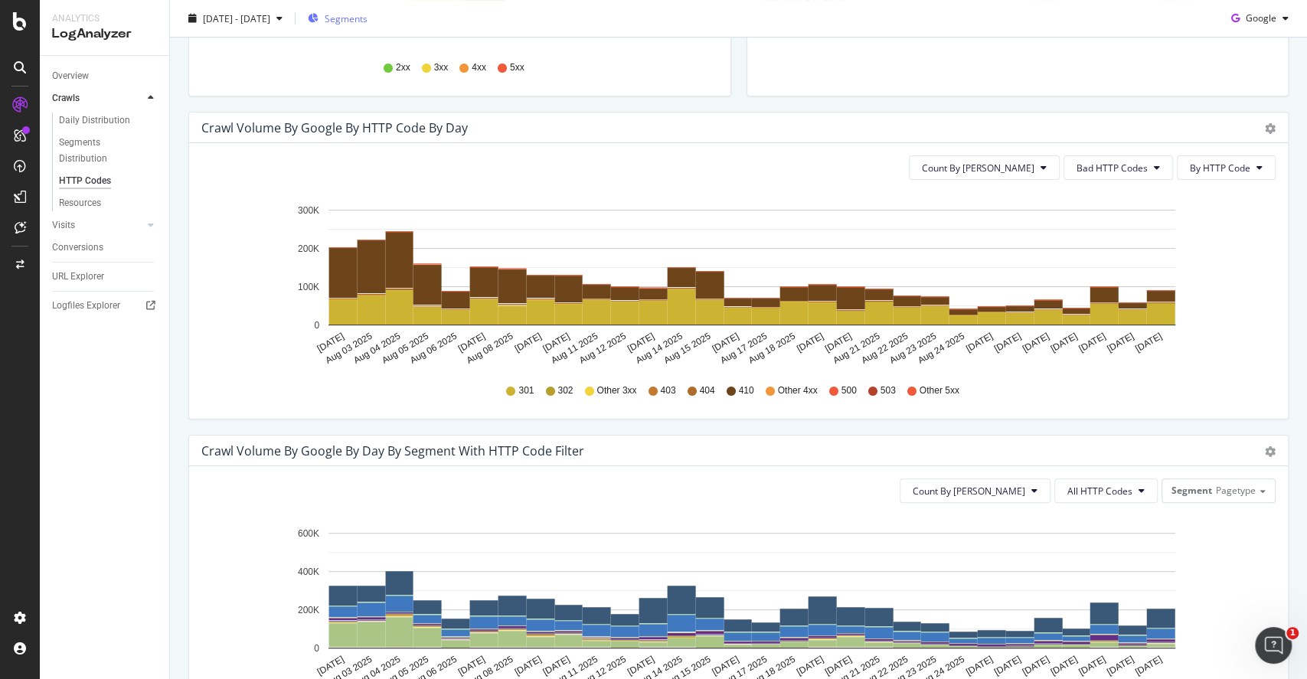
scroll to position [351, 0]
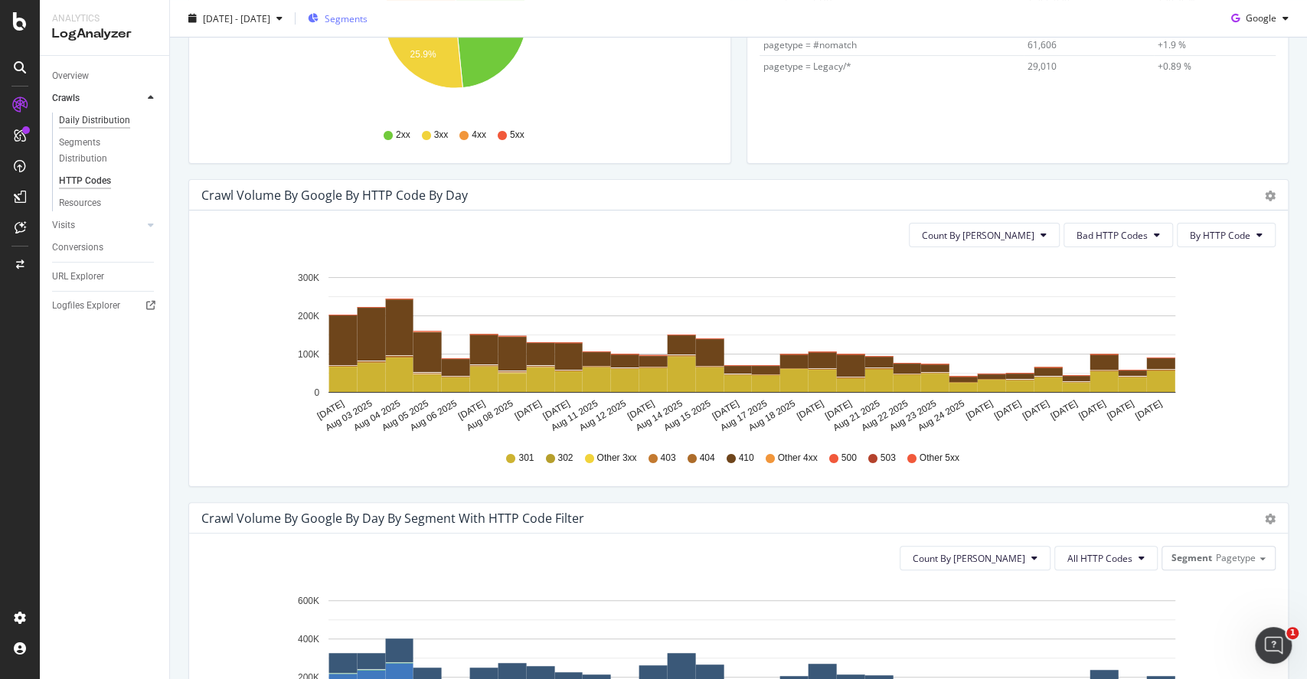
click at [103, 126] on div "Daily Distribution" at bounding box center [94, 121] width 71 height 16
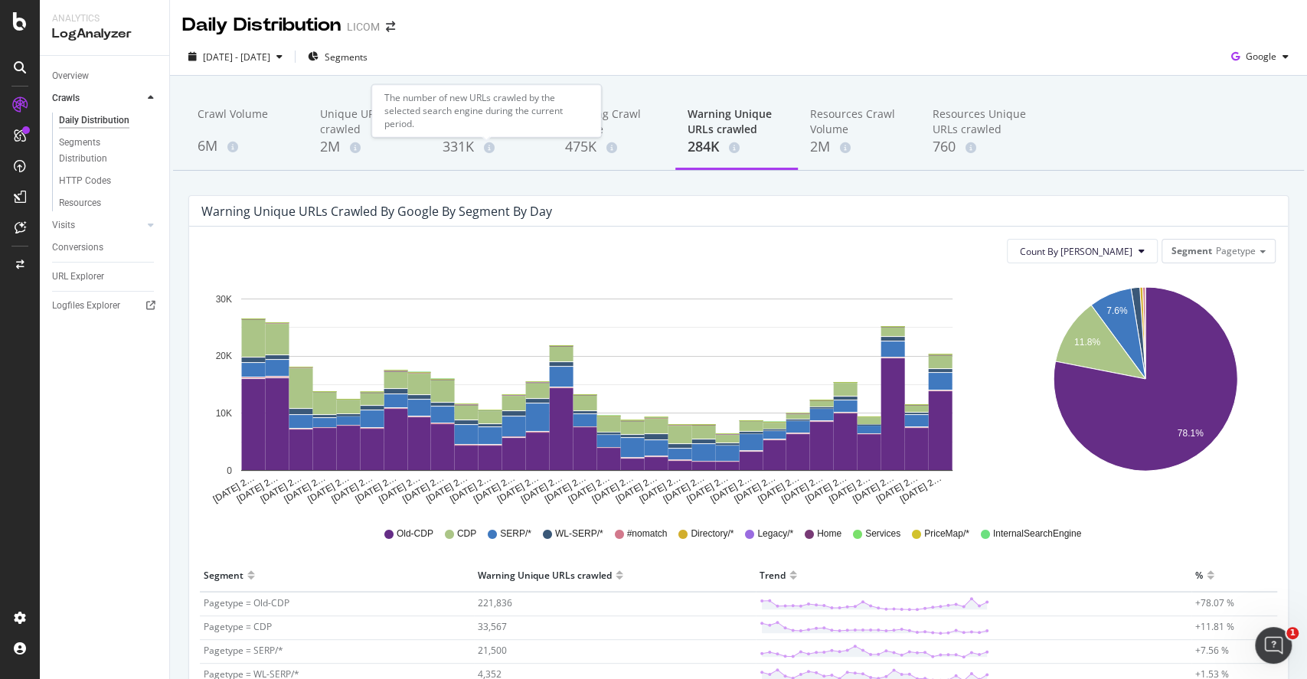
click at [477, 125] on div "The number of new URLs crawled by the selected search engine during the current…" at bounding box center [486, 110] width 230 height 53
